Goal: Navigation & Orientation: Find specific page/section

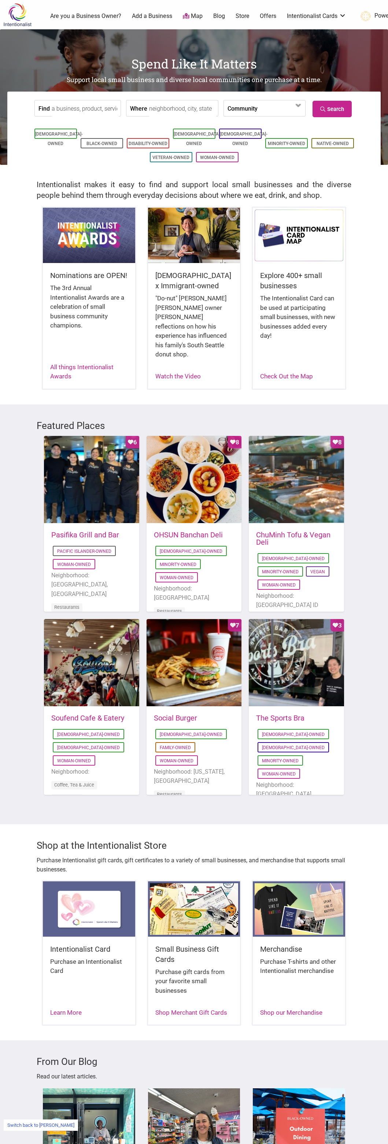
click at [263, 10] on ul "0 Are you a Business Owner? Add a Business Map Blog Store Offers Intentionalist…" at bounding box center [222, 16] width 354 height 13
click at [264, 14] on link "Offers" at bounding box center [268, 16] width 16 height 8
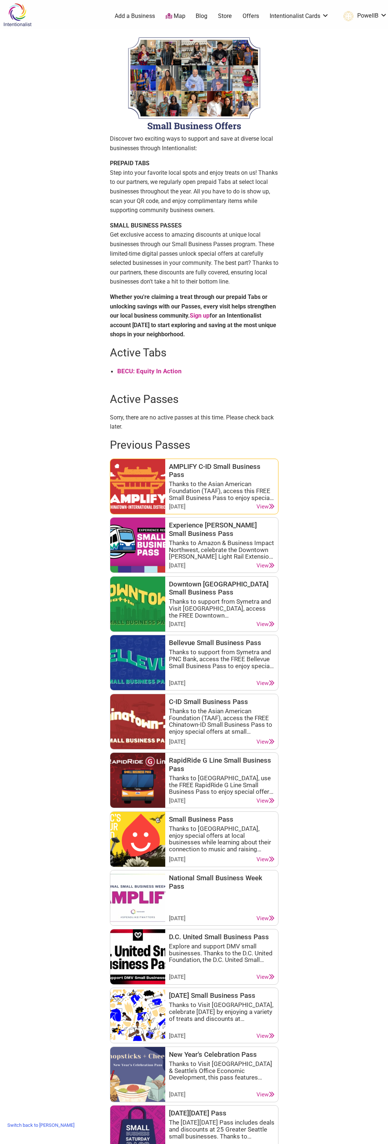
click at [269, 505] on icon at bounding box center [271, 506] width 5 height 5
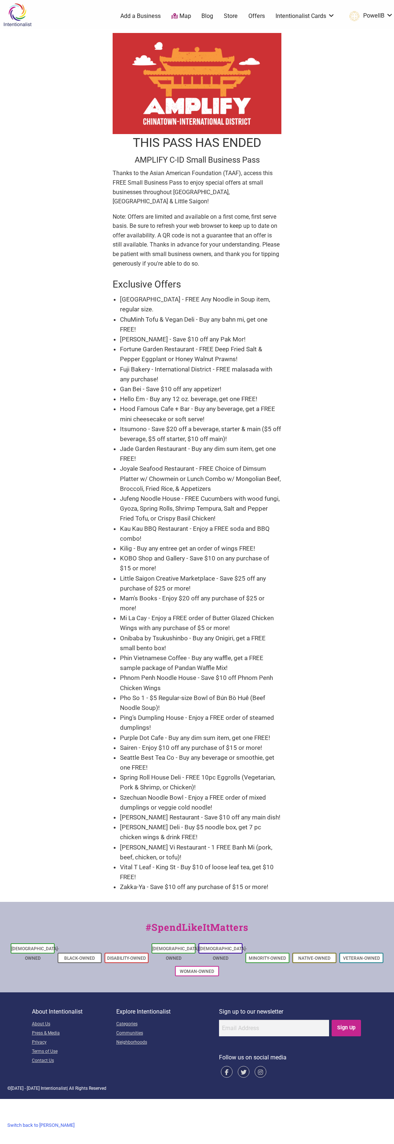
click at [36, 1125] on link "Switch back to [PERSON_NAME]" at bounding box center [41, 1125] width 74 height 11
